Goal: Task Accomplishment & Management: Use online tool/utility

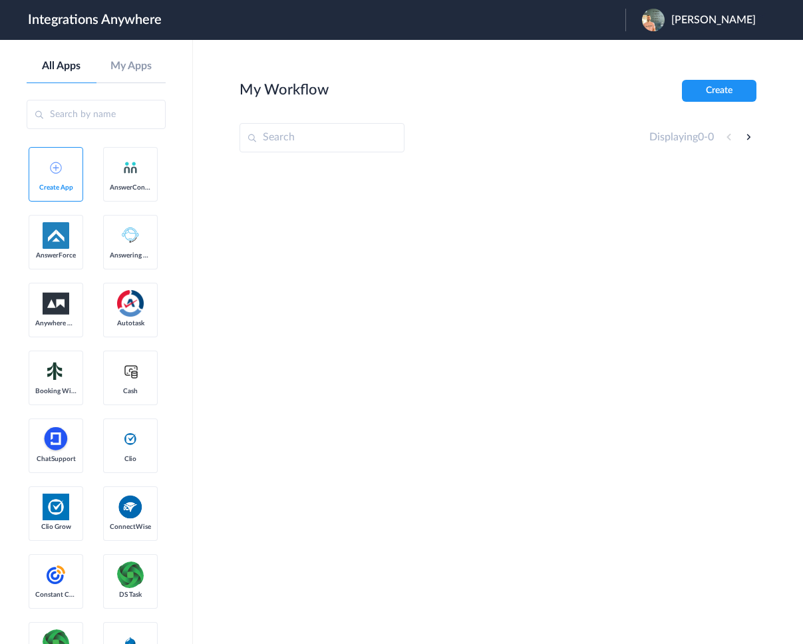
click at [682, 22] on span "Ben Bumguardner" at bounding box center [713, 20] width 84 height 13
click at [654, 59] on link "Logout" at bounding box center [649, 53] width 28 height 9
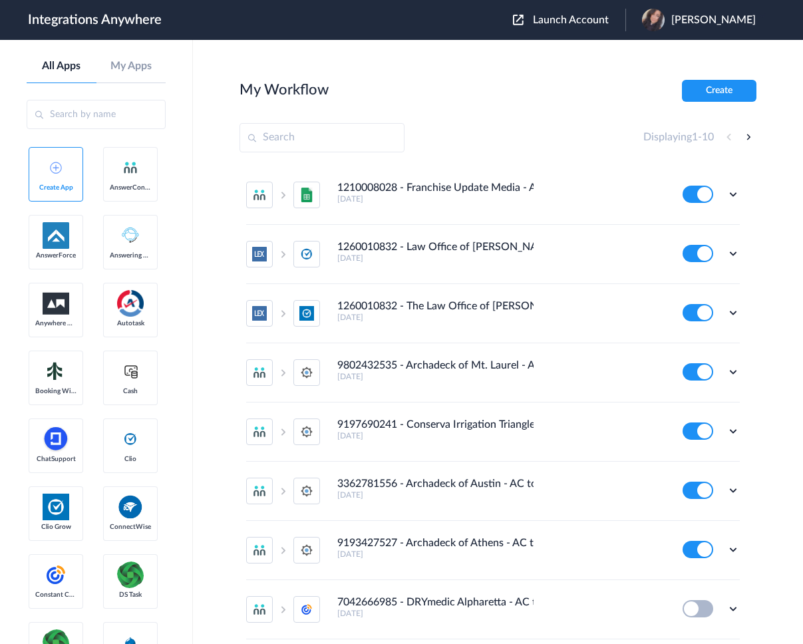
click at [586, 17] on span "Launch Account" at bounding box center [571, 20] width 76 height 11
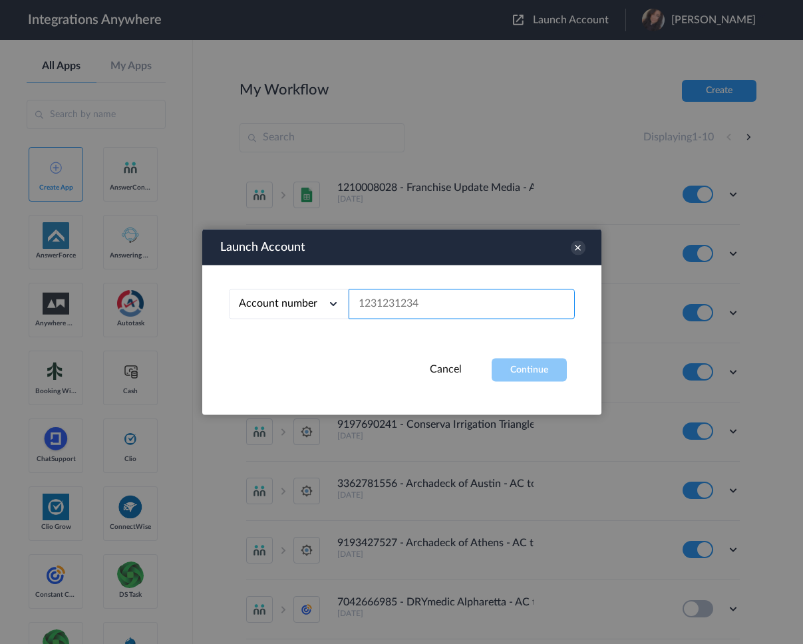
click at [468, 301] on input "text" at bounding box center [461, 304] width 226 height 30
paste input "8282763621"
type input "8282763621"
click at [529, 363] on button "Continue" at bounding box center [528, 369] width 75 height 23
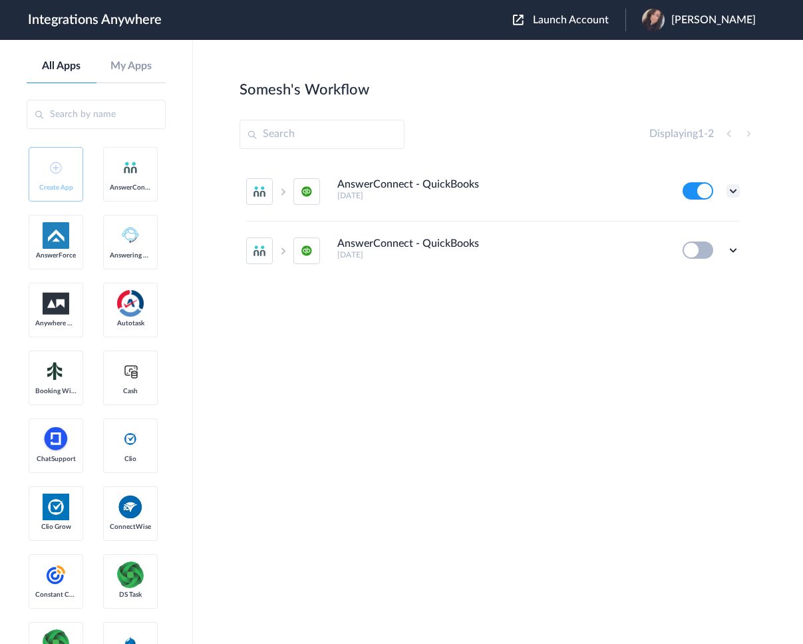
click at [737, 191] on icon at bounding box center [732, 190] width 13 height 13
click at [694, 226] on link "Edit" at bounding box center [679, 221] width 32 height 9
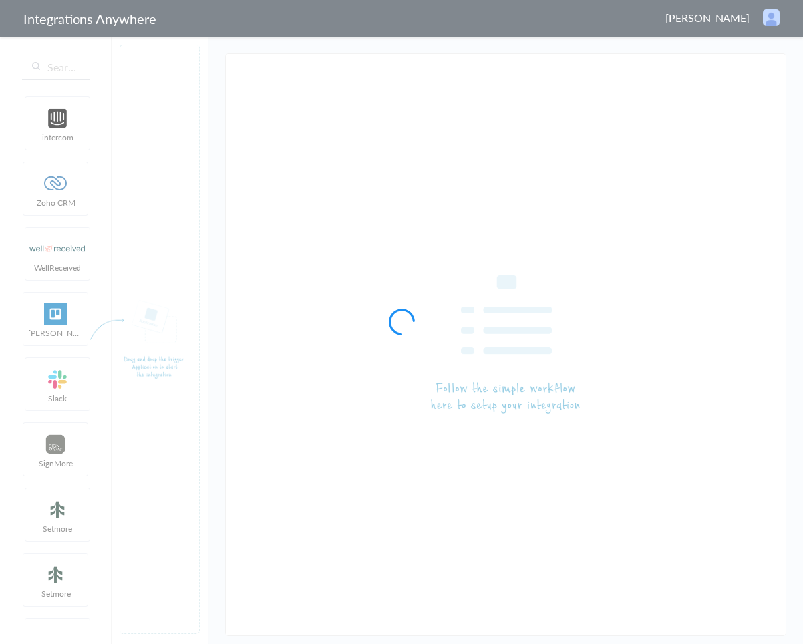
type input "AnswerConnect - QuickBooks"
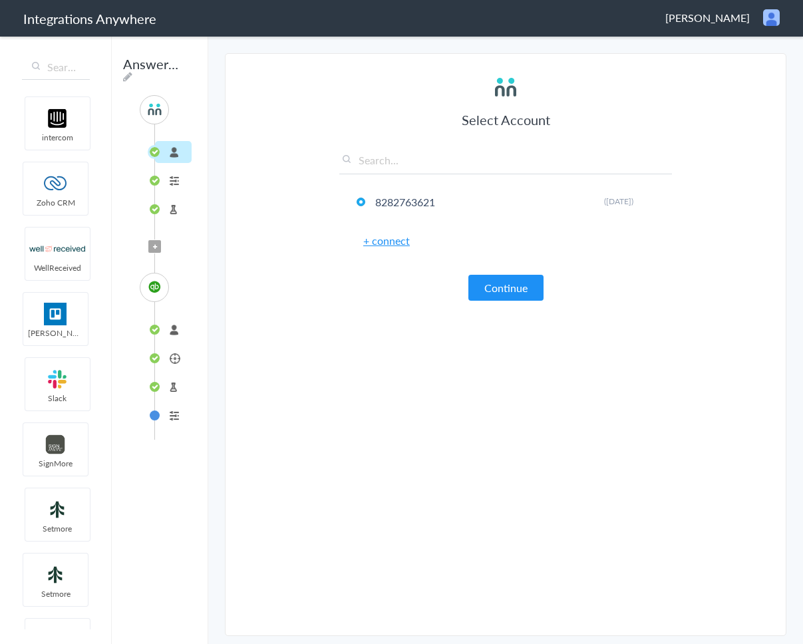
click at [173, 387] on li "Test Target" at bounding box center [173, 387] width 37 height 22
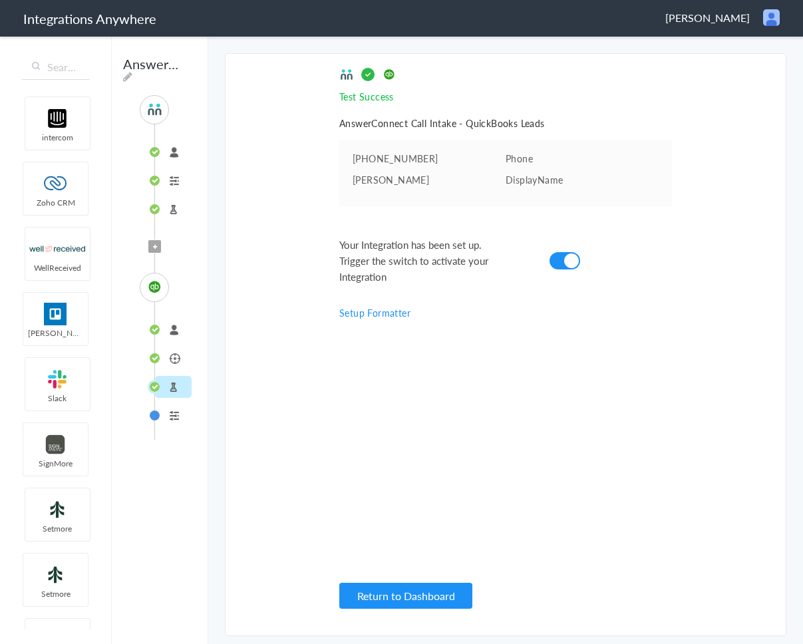
click at [175, 360] on li "Leads" at bounding box center [173, 358] width 37 height 22
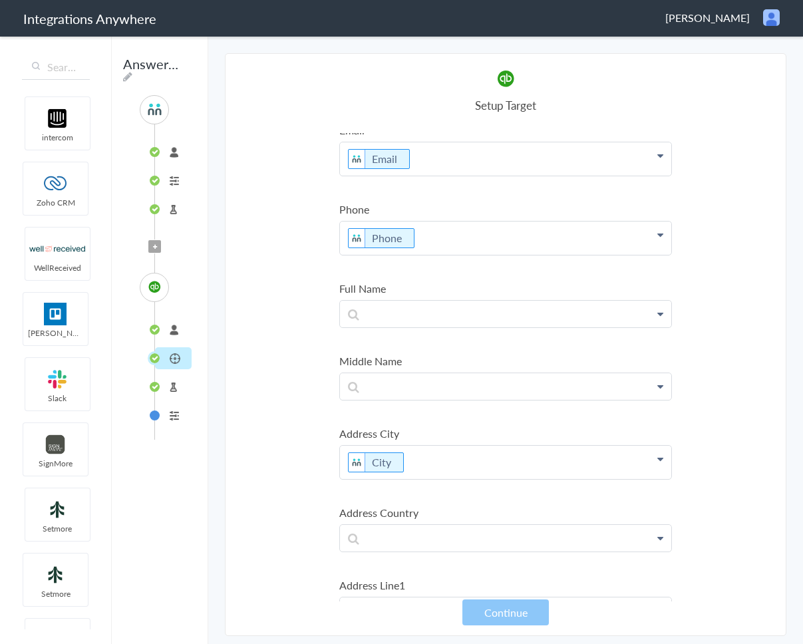
scroll to position [243, 0]
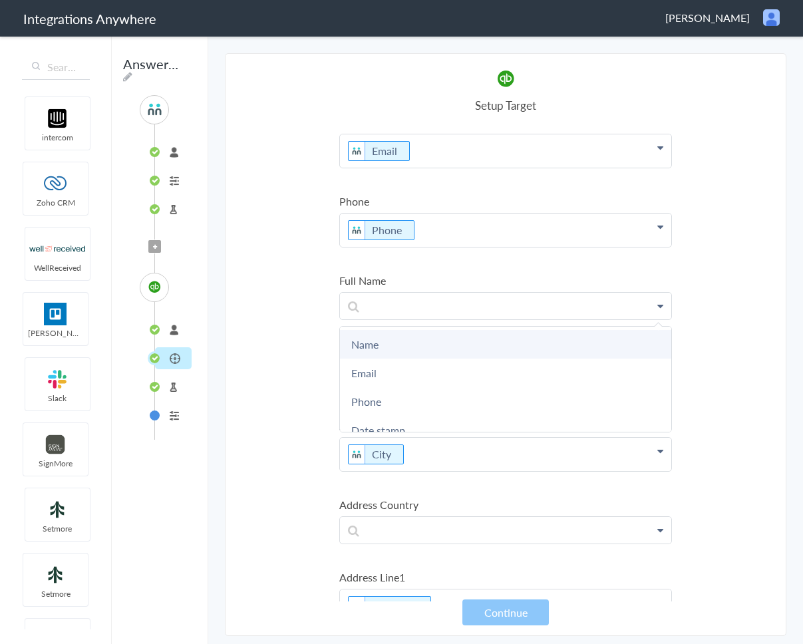
click at [0, 0] on link "Name" at bounding box center [0, 0] width 0 height 0
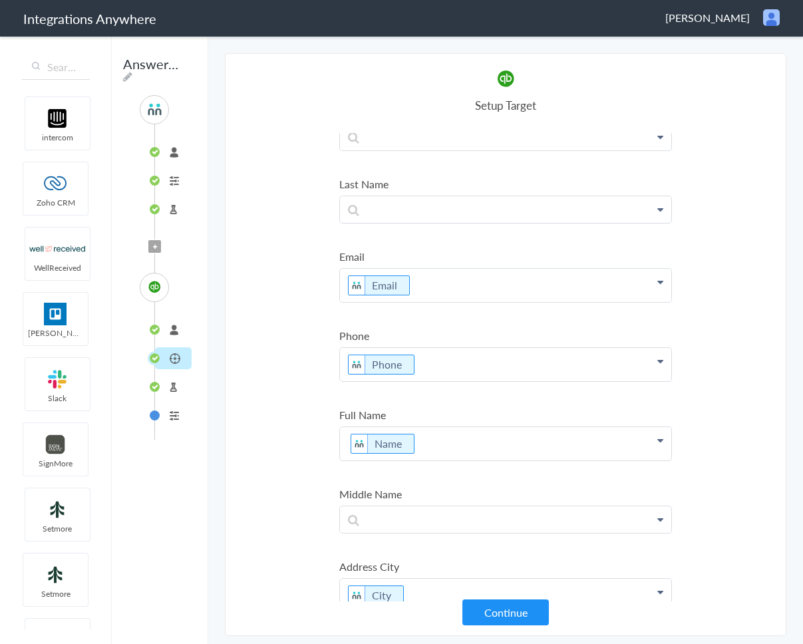
scroll to position [109, 0]
click at [461, 77] on p "Name" at bounding box center [505, 60] width 331 height 33
click at [267, 445] on section "Select Account 8282763621 Rename Delete (4 months ago) + connect Continue Setup…" at bounding box center [505, 344] width 561 height 582
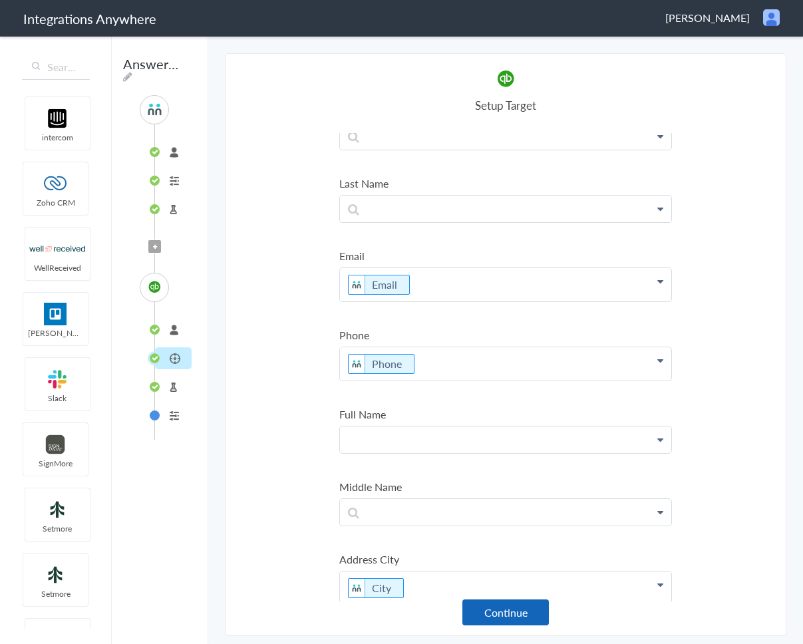
click at [489, 617] on button "Continue" at bounding box center [505, 612] width 86 height 26
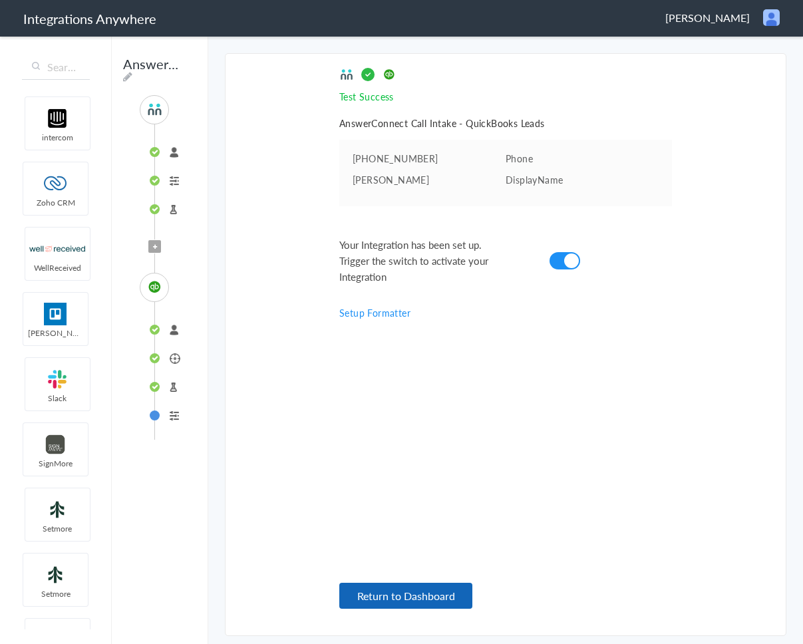
click at [442, 603] on button "Return to Dashboard" at bounding box center [405, 595] width 133 height 26
